Goal: Contribute content: Add original content to the website for others to see

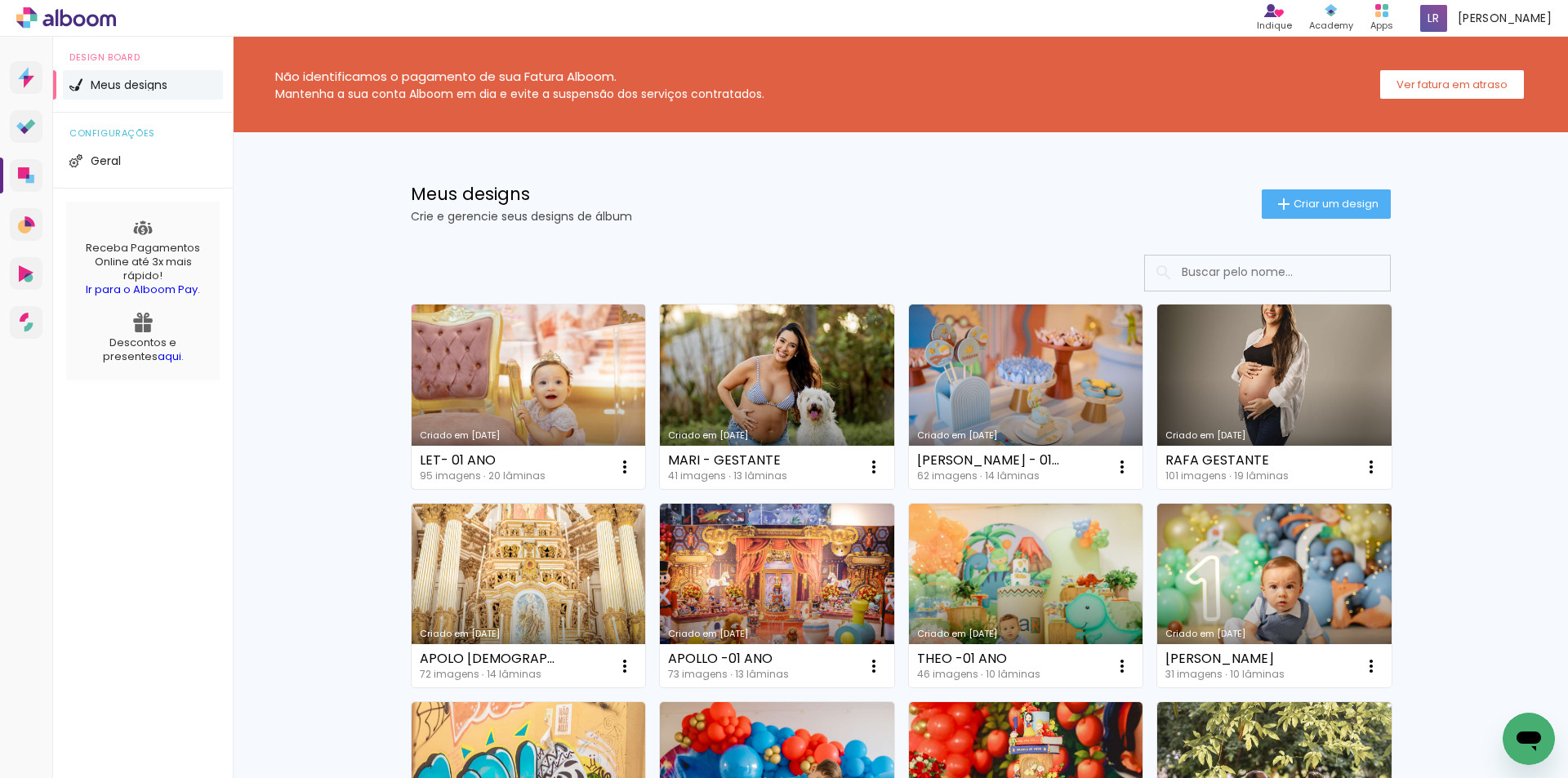
click at [547, 400] on link "Criado em [DATE]" at bounding box center [528, 397] width 234 height 185
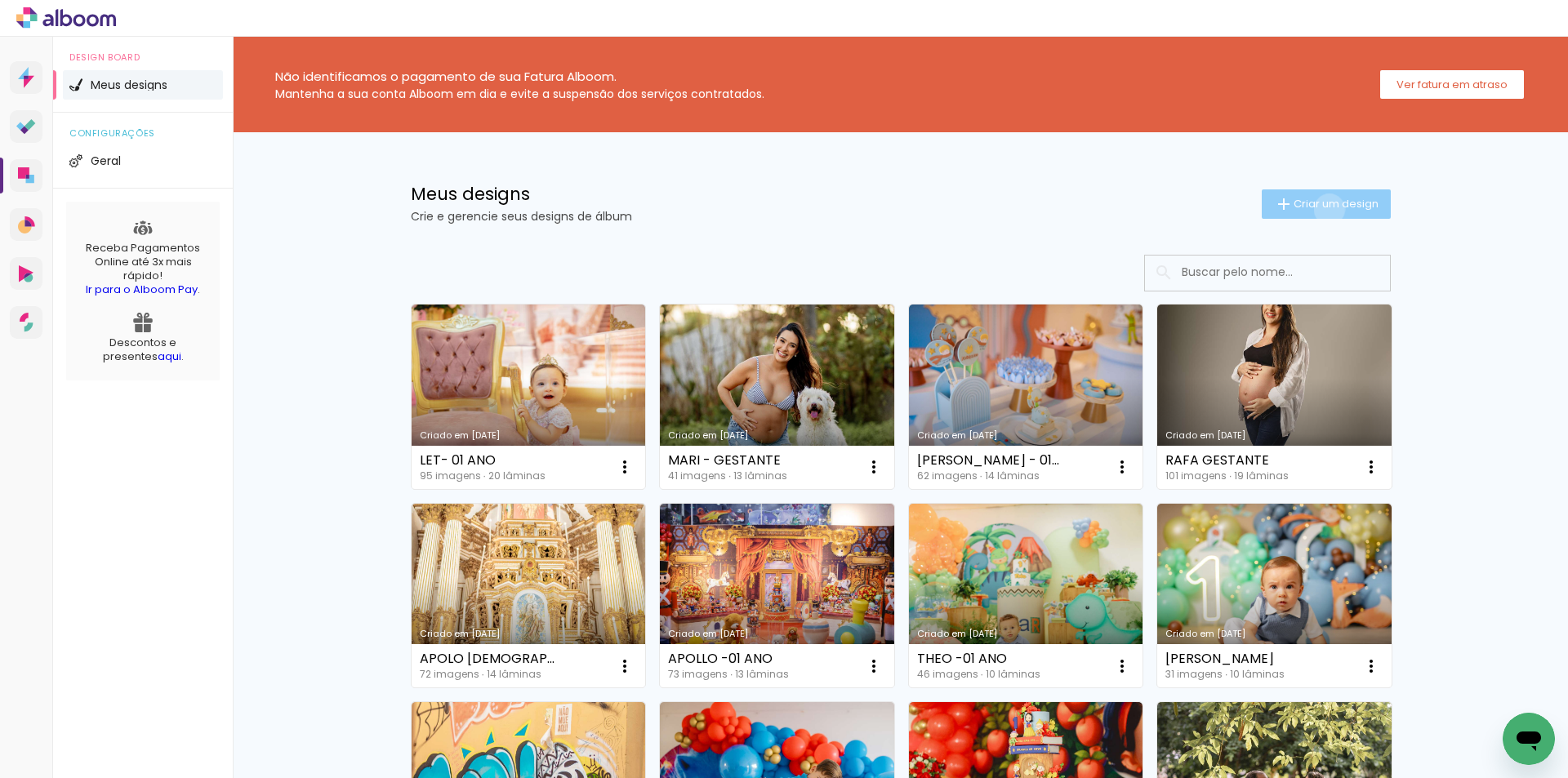
click at [1320, 209] on span "Criar um design" at bounding box center [1336, 204] width 85 height 11
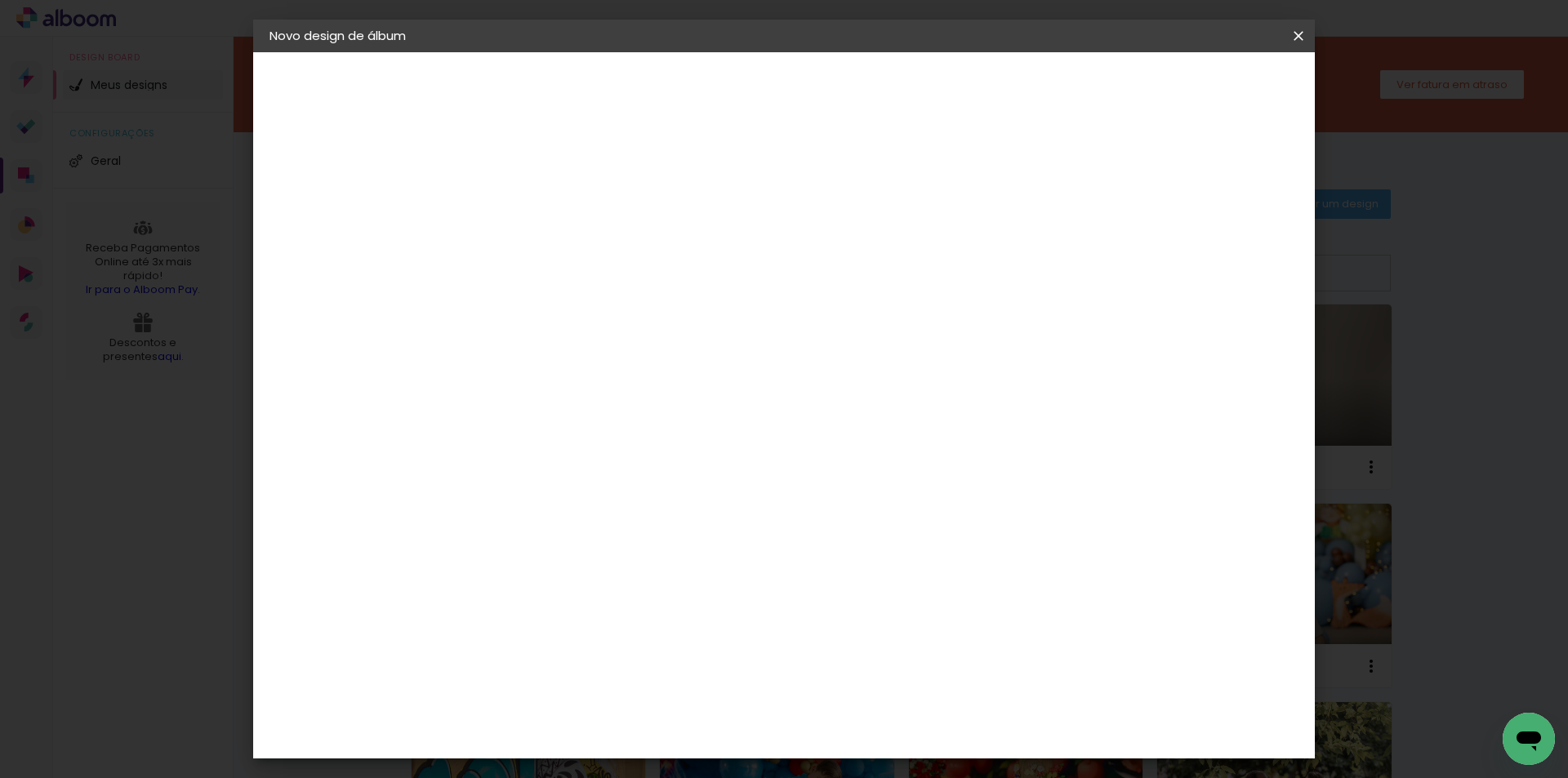
click at [537, 224] on input at bounding box center [537, 219] width 0 height 25
type input "SOFIA -01 ANO"
type paper-input "SOFIA -01 ANO"
click at [0, 0] on slot "Avançar" at bounding box center [0, 0] width 0 height 0
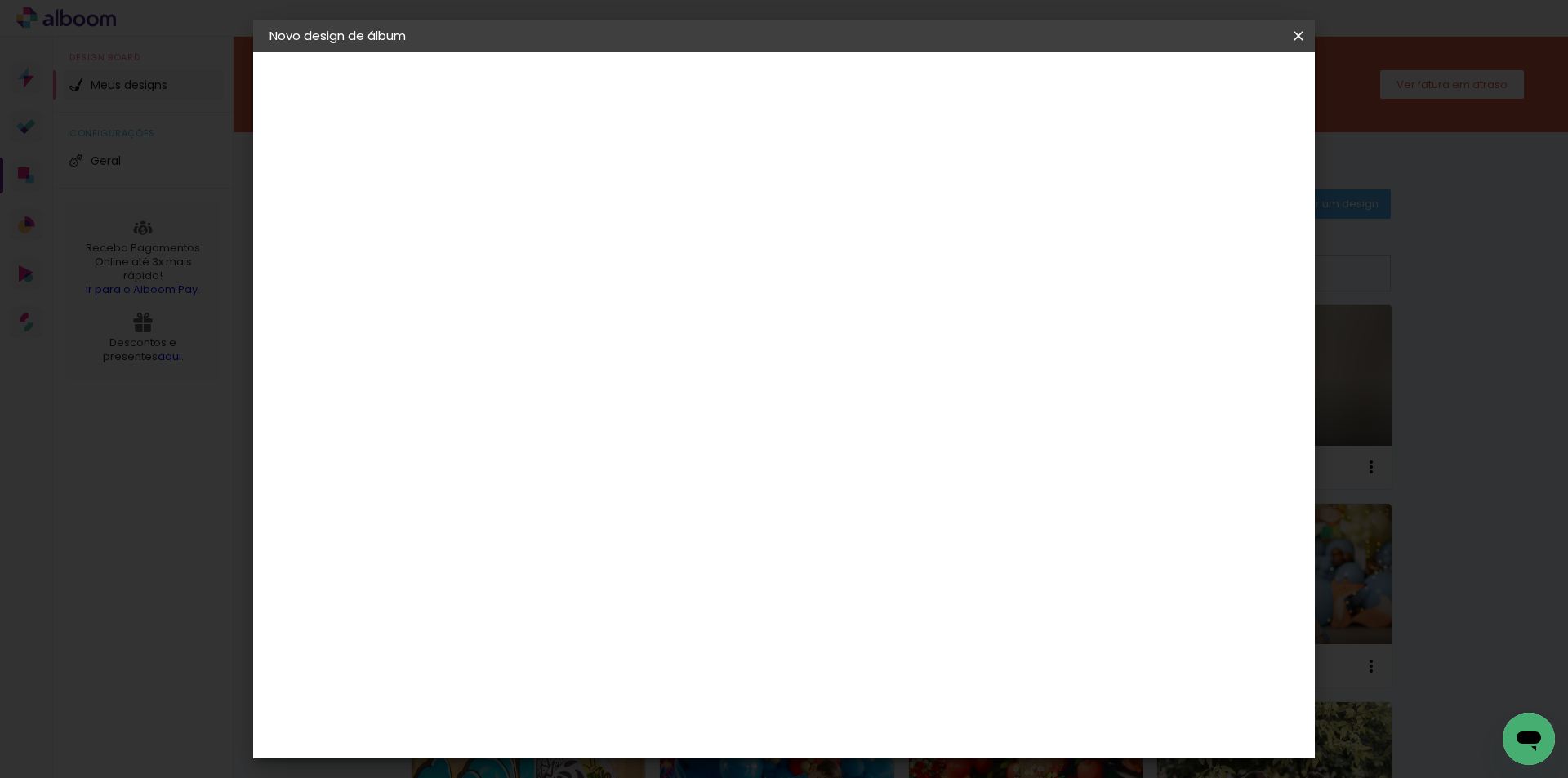
click at [585, 574] on div "Conceitual Álbuns" at bounding box center [560, 586] width 70 height 26
click at [0, 0] on slot "Avançar" at bounding box center [0, 0] width 0 height 0
click at [647, 754] on span "25 × 25" at bounding box center [609, 775] width 76 height 43
click at [0, 0] on slot "Avançar" at bounding box center [0, 0] width 0 height 0
click at [1197, 92] on span "Iniciar design" at bounding box center [1159, 86] width 74 height 12
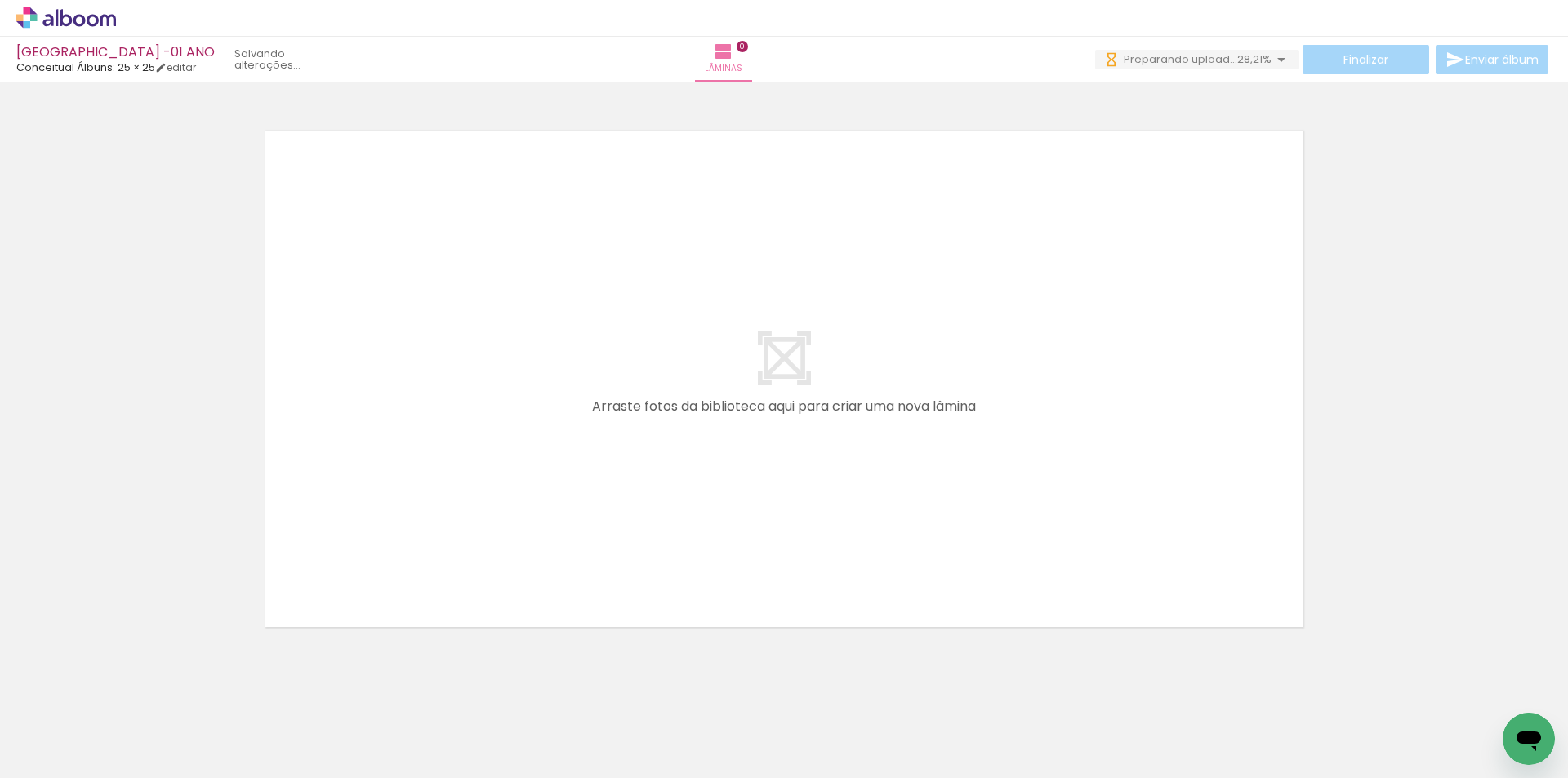
click at [80, 21] on icon at bounding box center [66, 17] width 100 height 21
